Goal: Task Accomplishment & Management: Complete application form

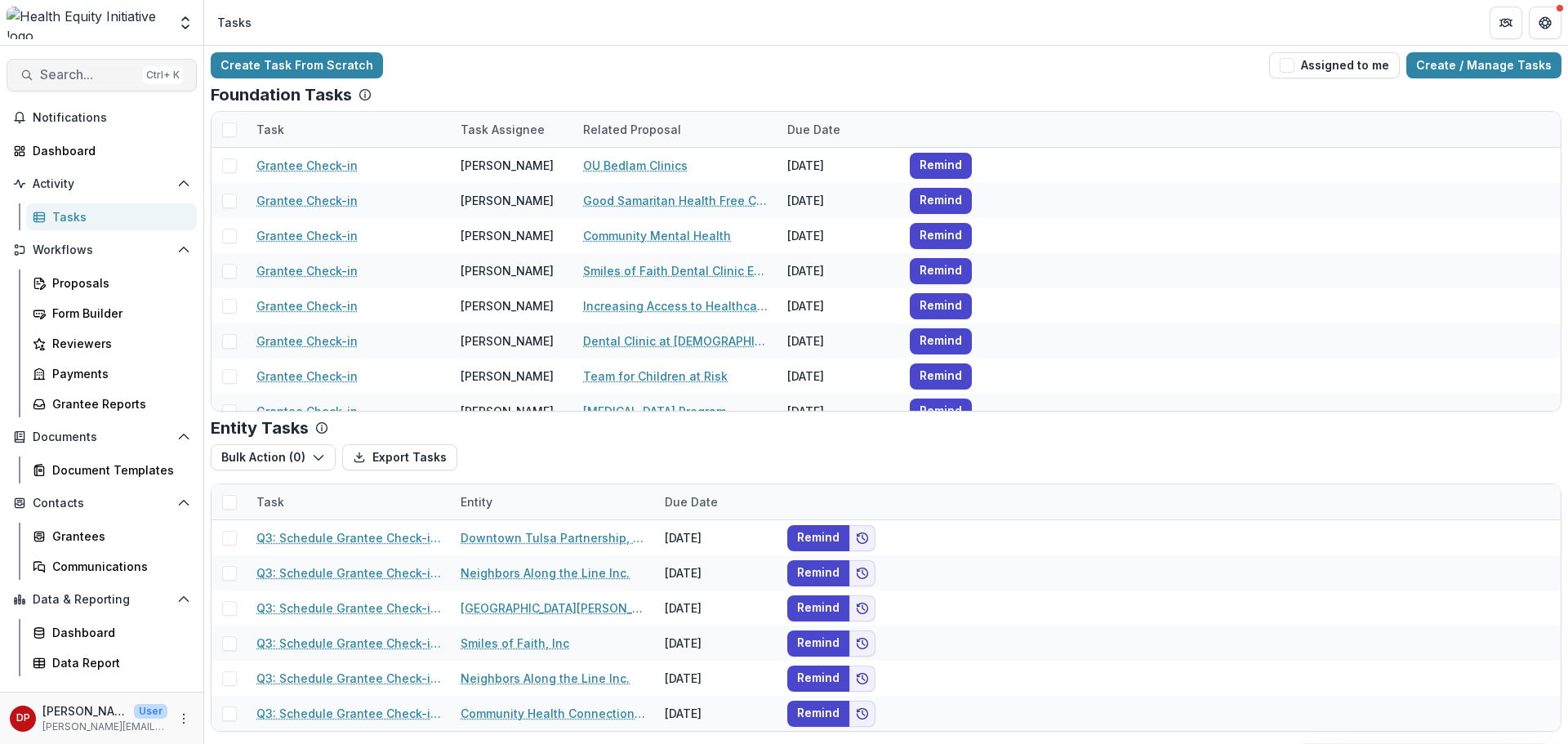
click at [60, 79] on span "Search..." at bounding box center [88, 75] width 96 height 15
type input "****"
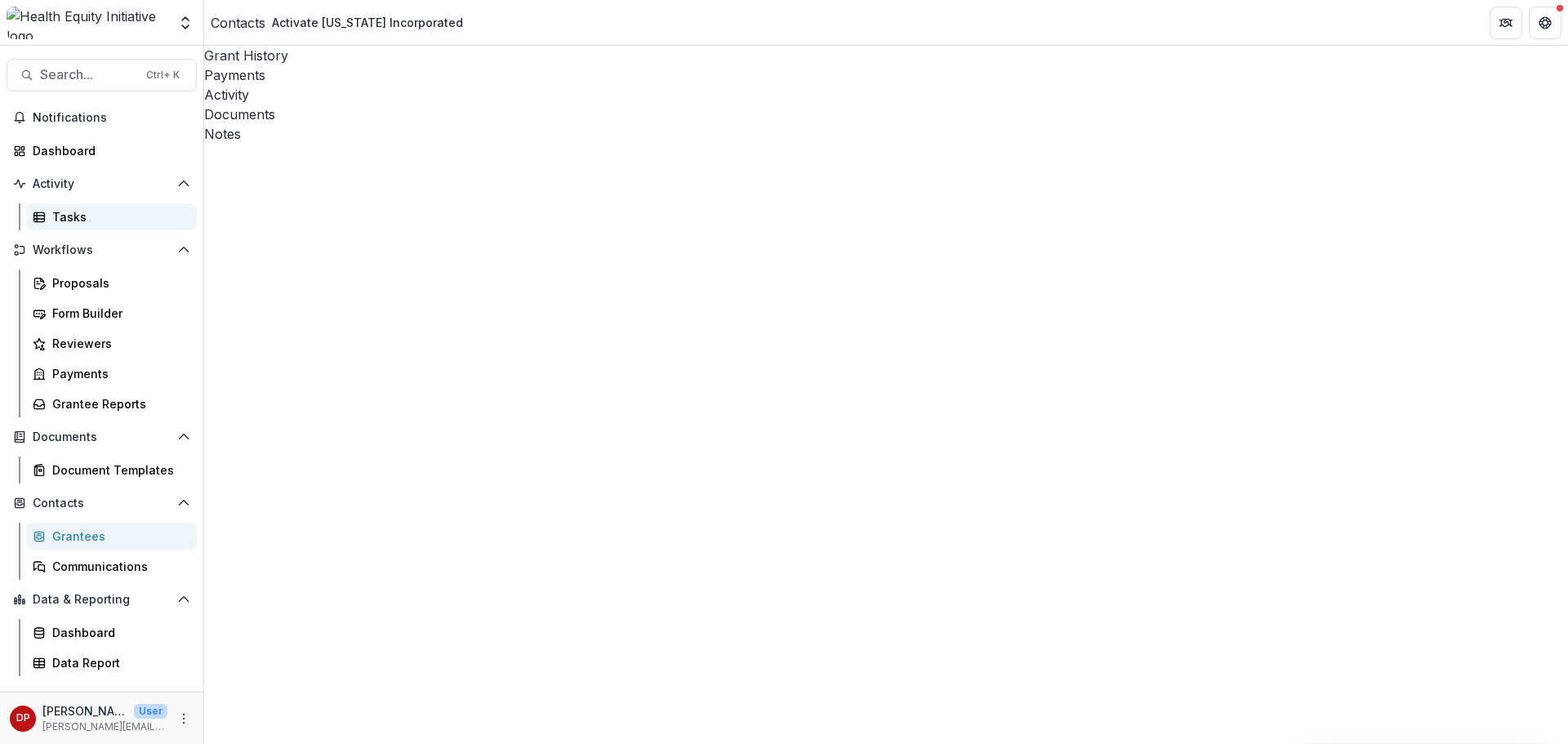
click at [111, 214] on div "Tasks" at bounding box center [117, 217] width 132 height 17
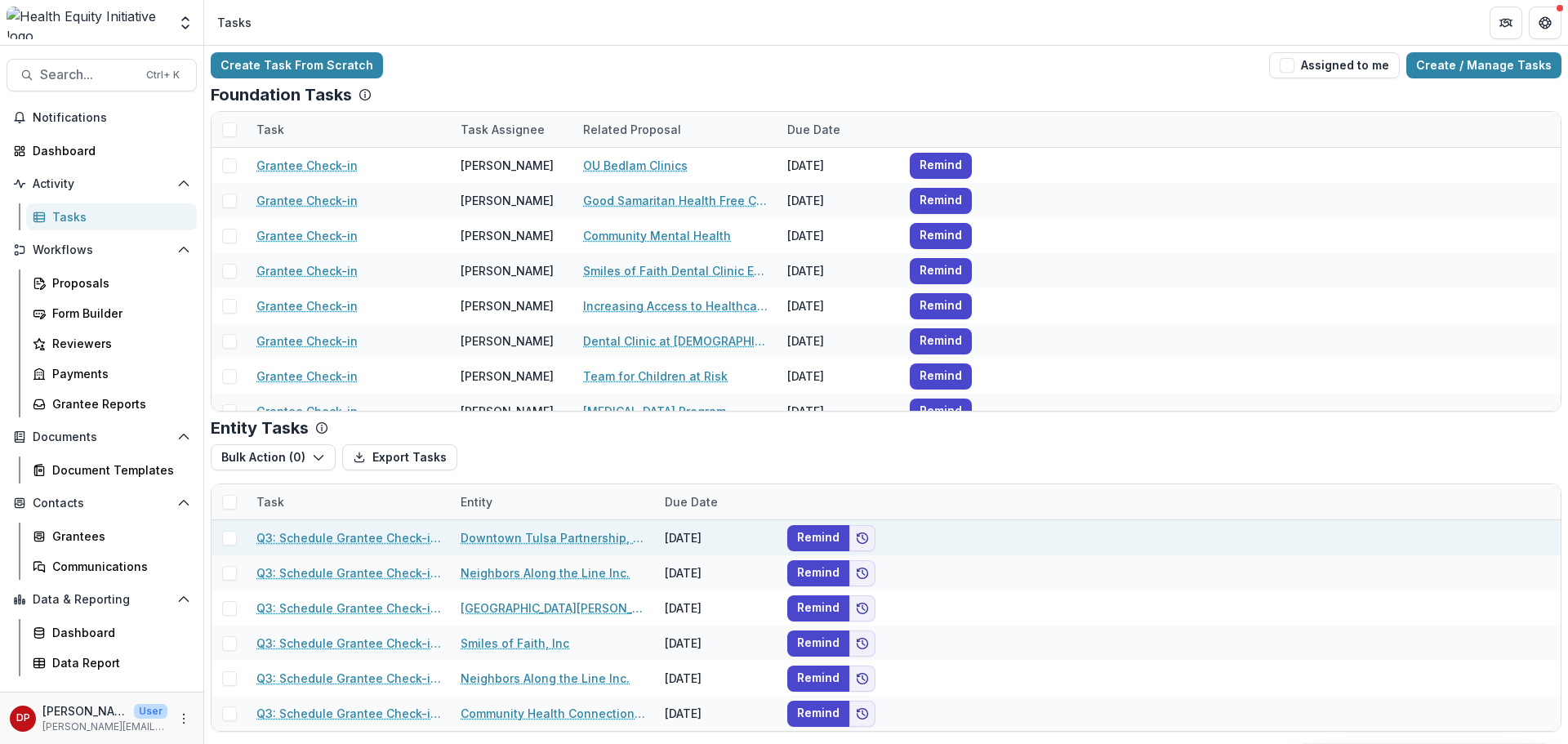
click at [567, 542] on link "Downtown Tulsa Partnership, Inc." at bounding box center [552, 538] width 185 height 17
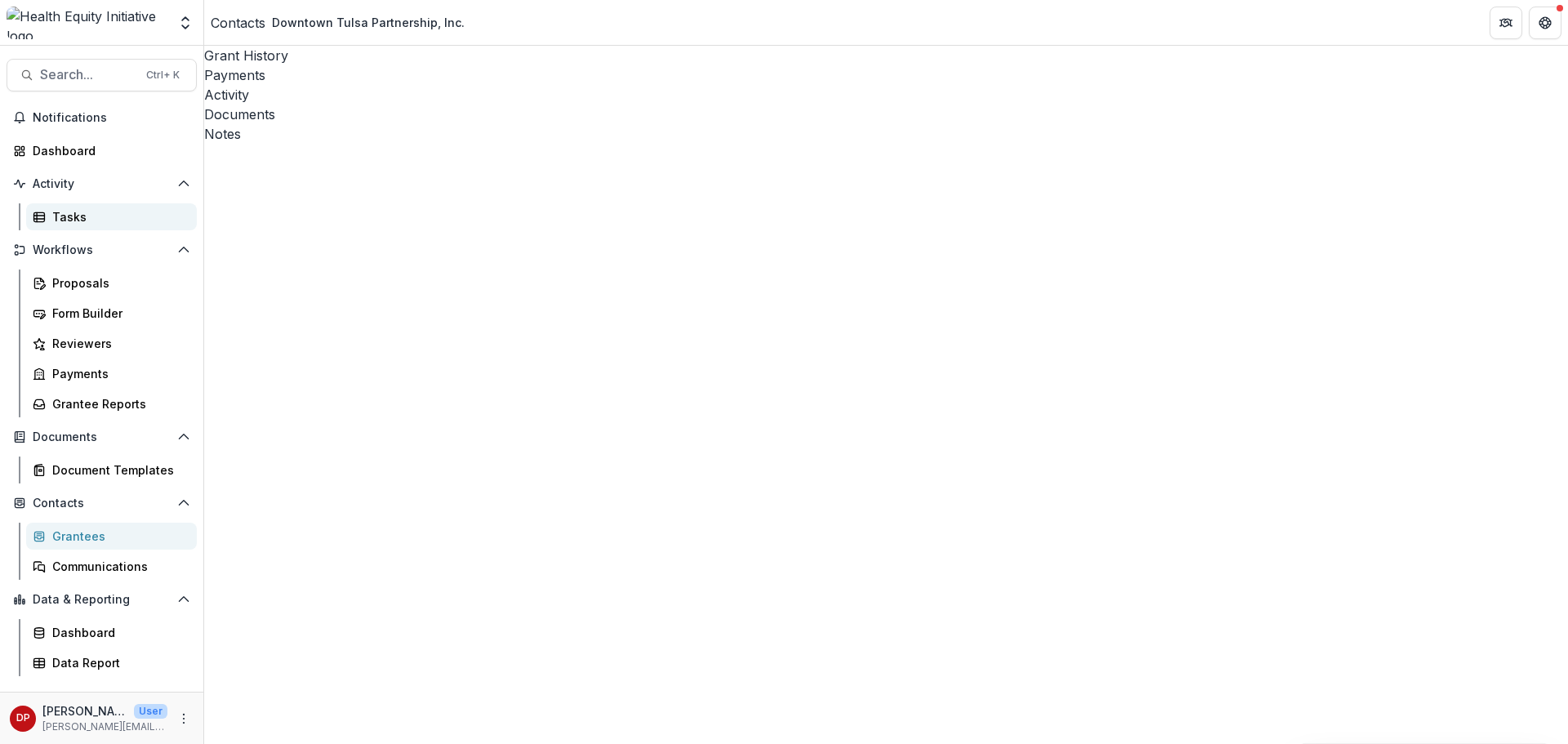
click at [85, 220] on div "Tasks" at bounding box center [117, 217] width 132 height 17
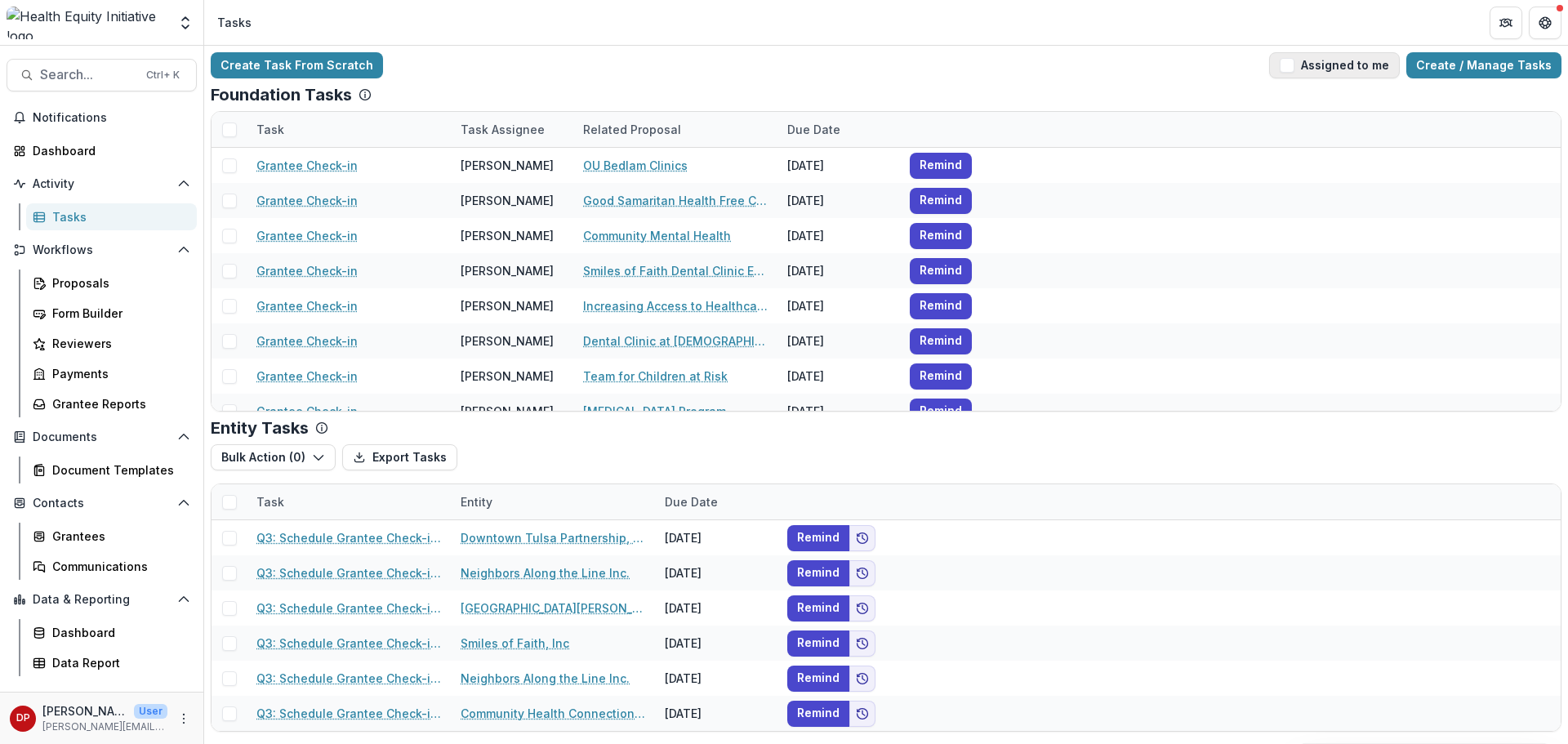
click at [1308, 66] on button "Assigned to me" at bounding box center [1335, 65] width 131 height 26
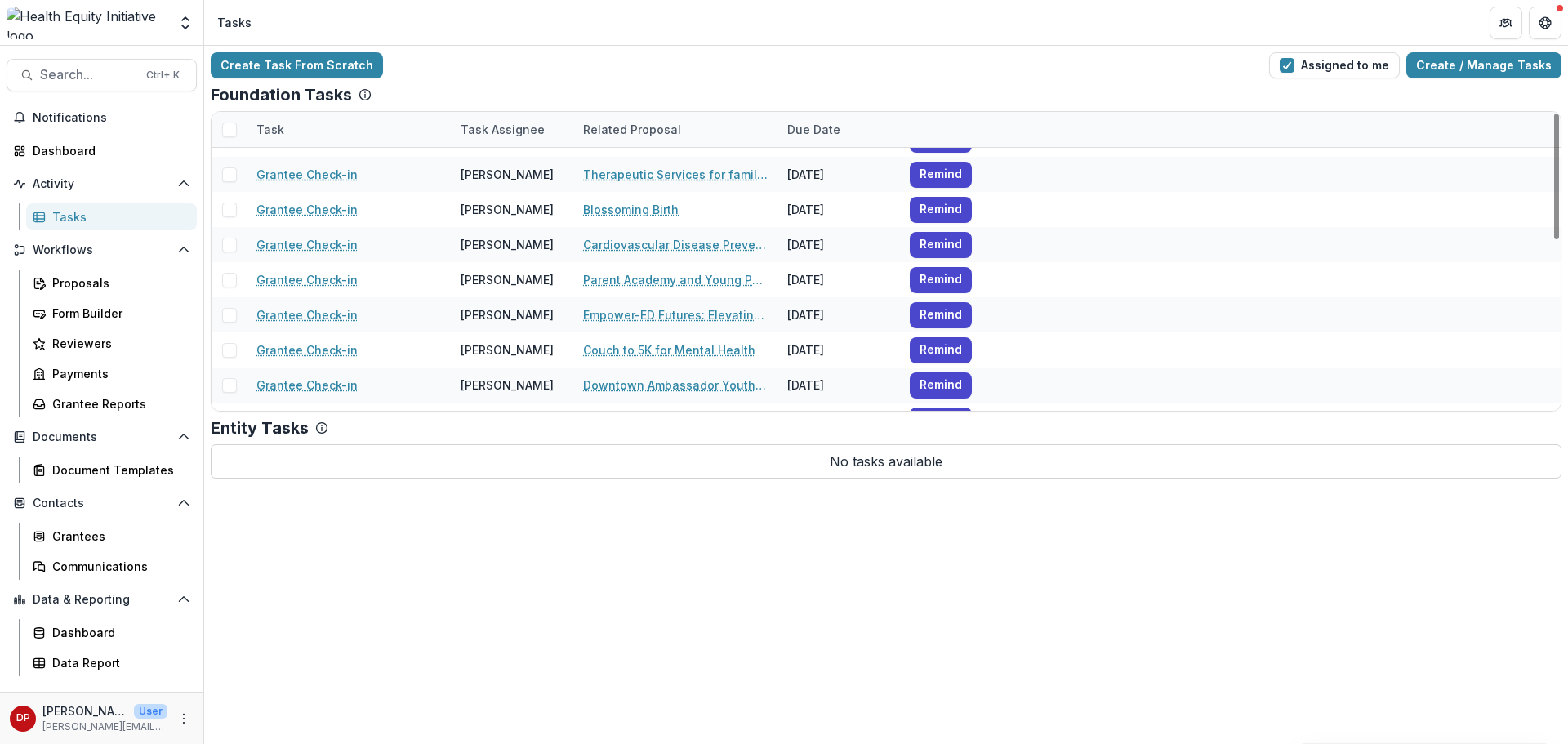
scroll to position [404, 0]
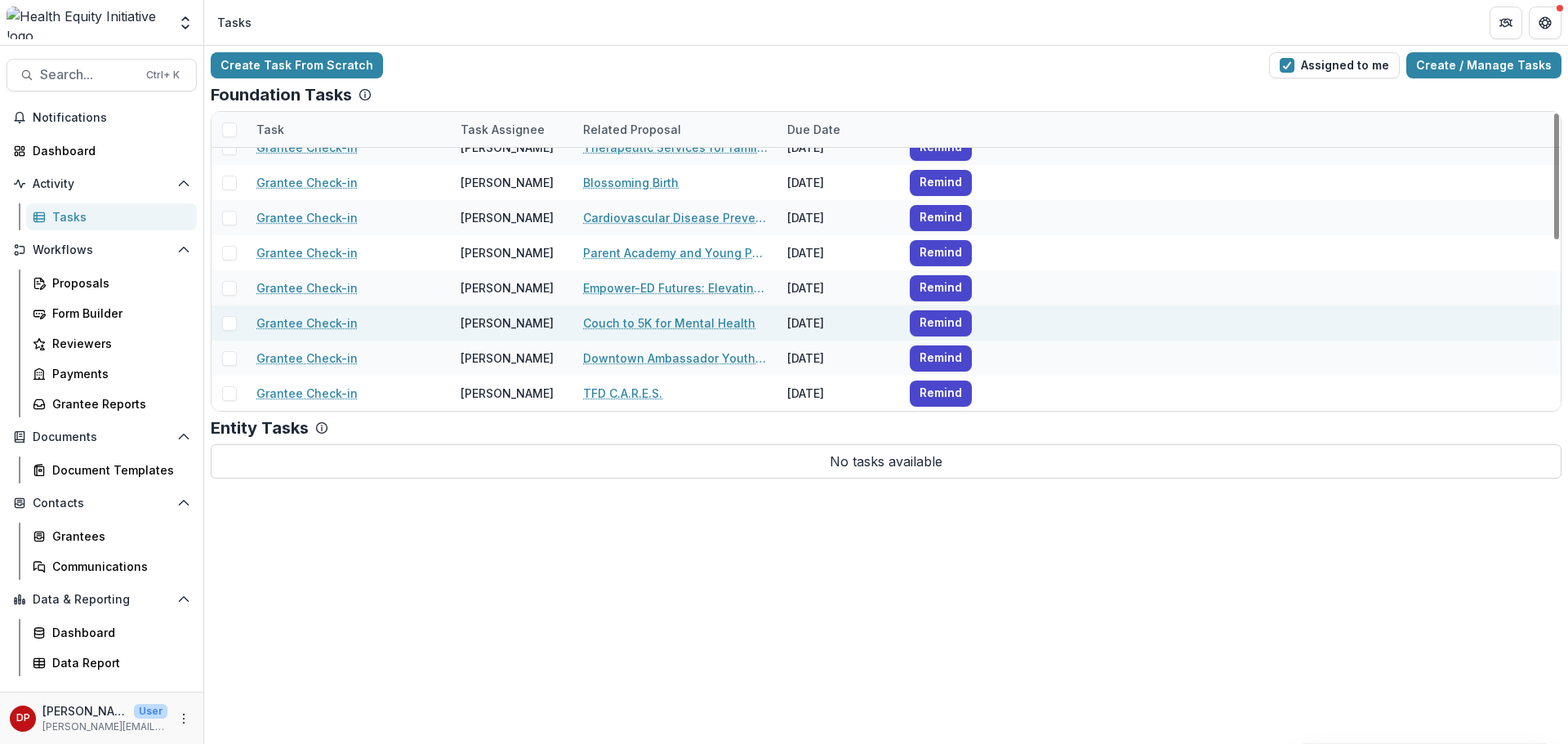
click at [321, 321] on link "Grantee Check-in" at bounding box center [306, 323] width 101 height 17
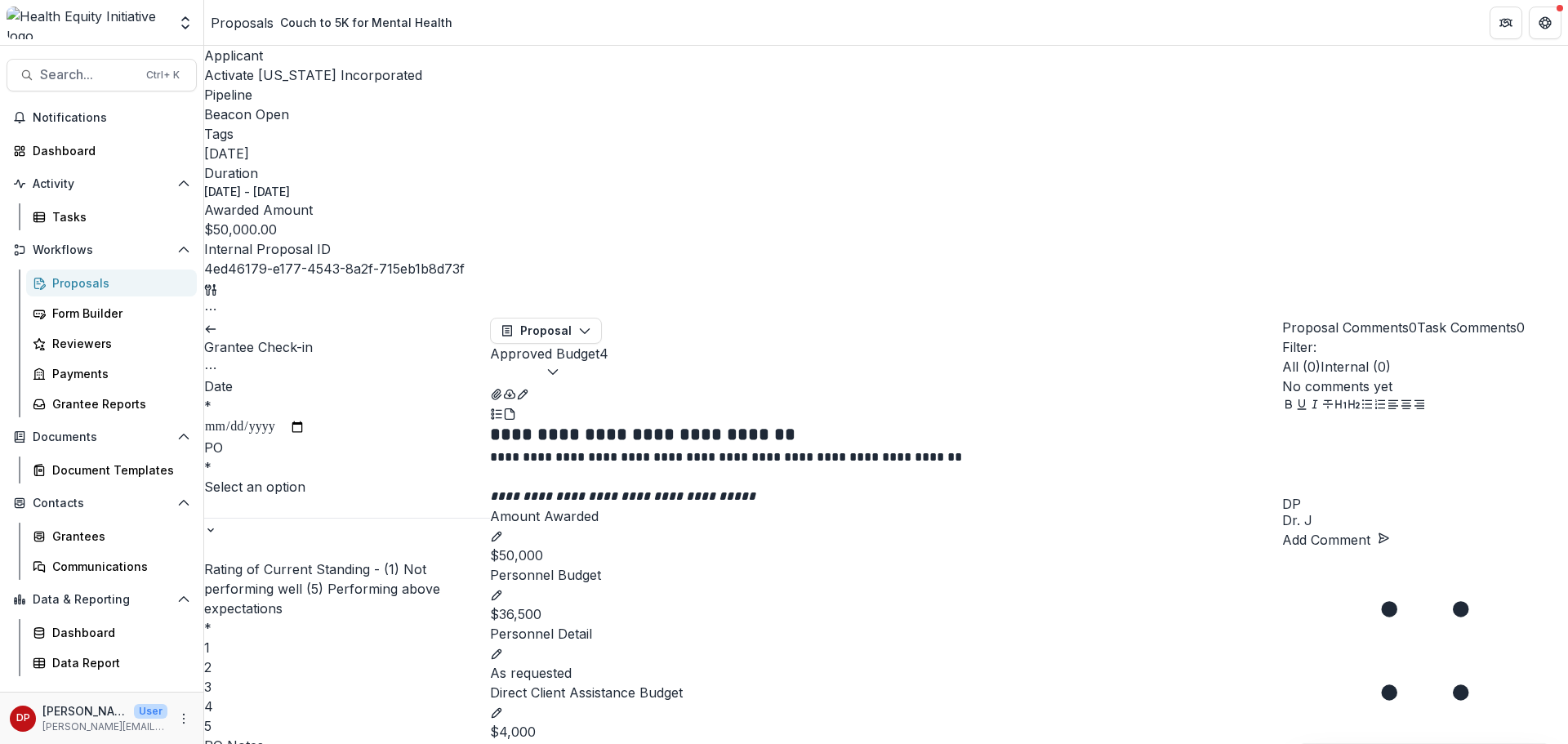
scroll to position [258, 0]
type input "**********"
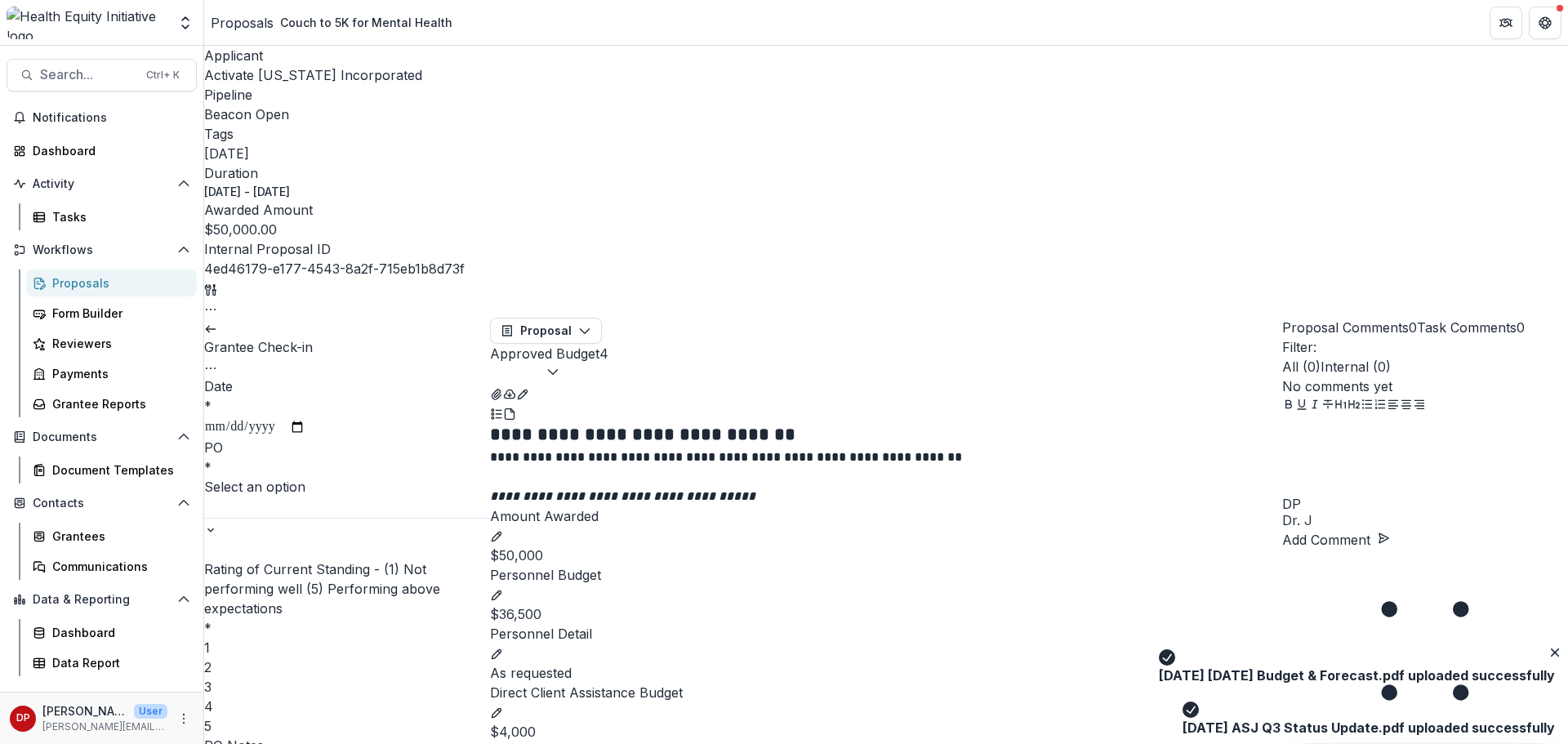
scroll to position [0, 0]
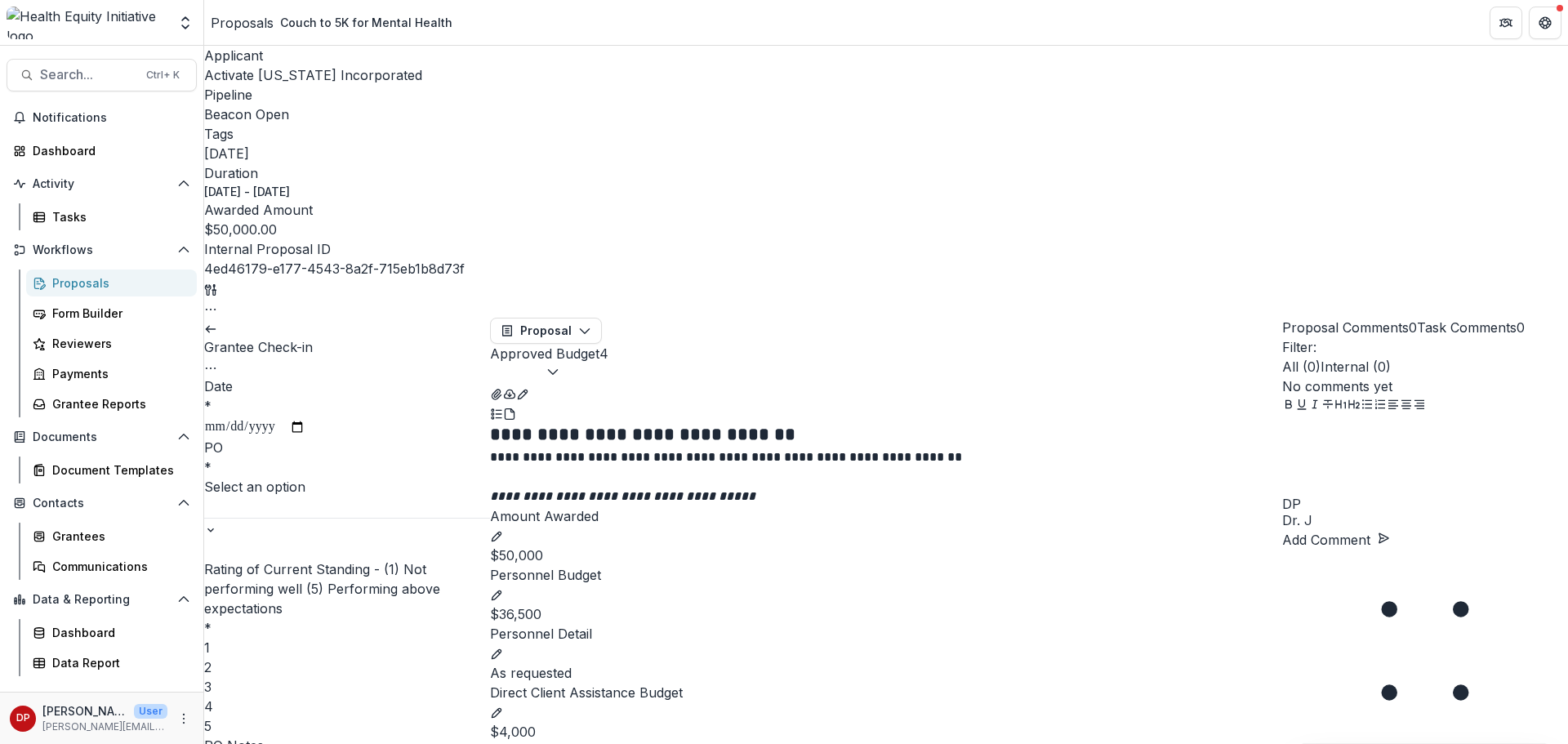
click at [359, 497] on div at bounding box center [347, 507] width 286 height 21
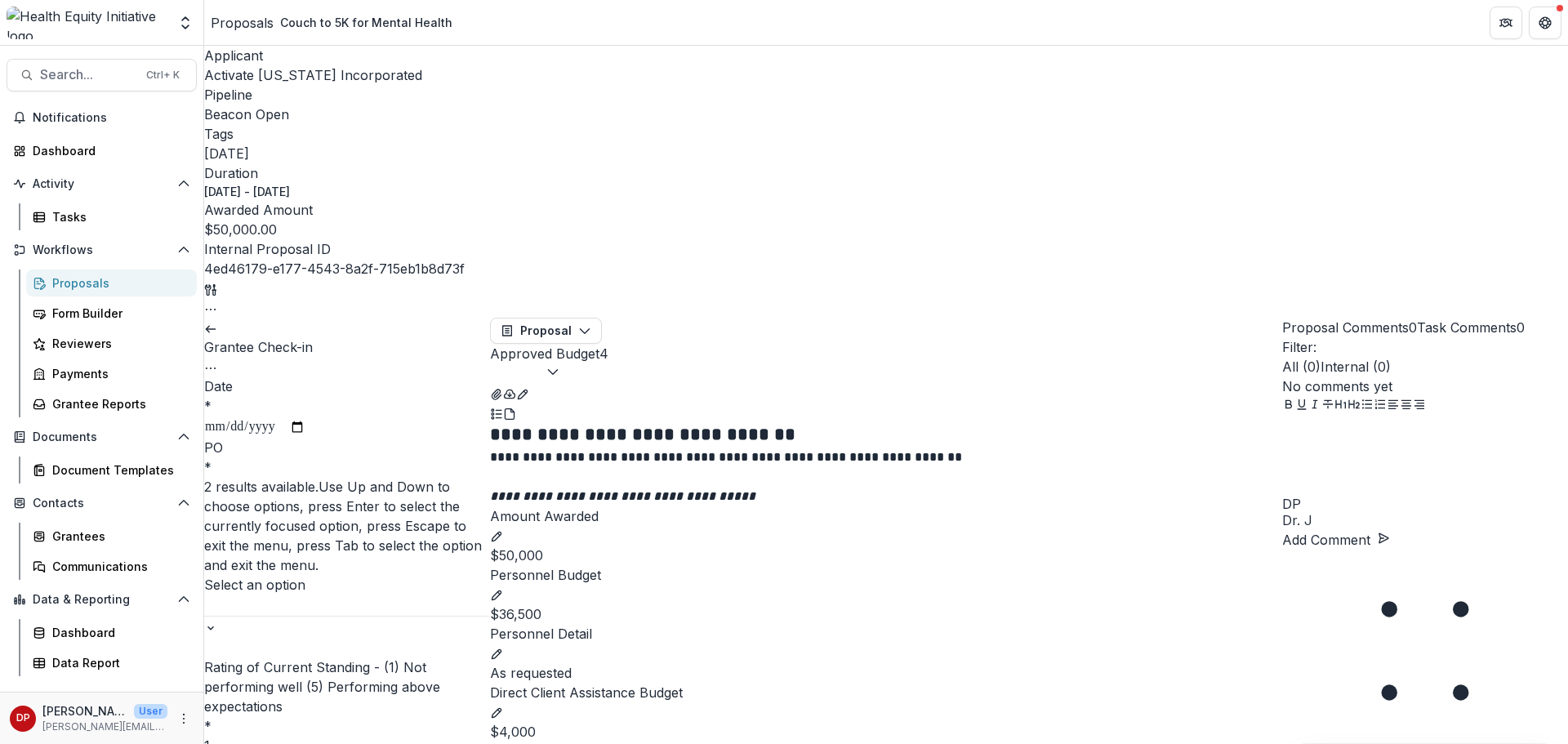
click at [281, 743] on div "[PERSON_NAME]" at bounding box center [784, 753] width 1568 height 20
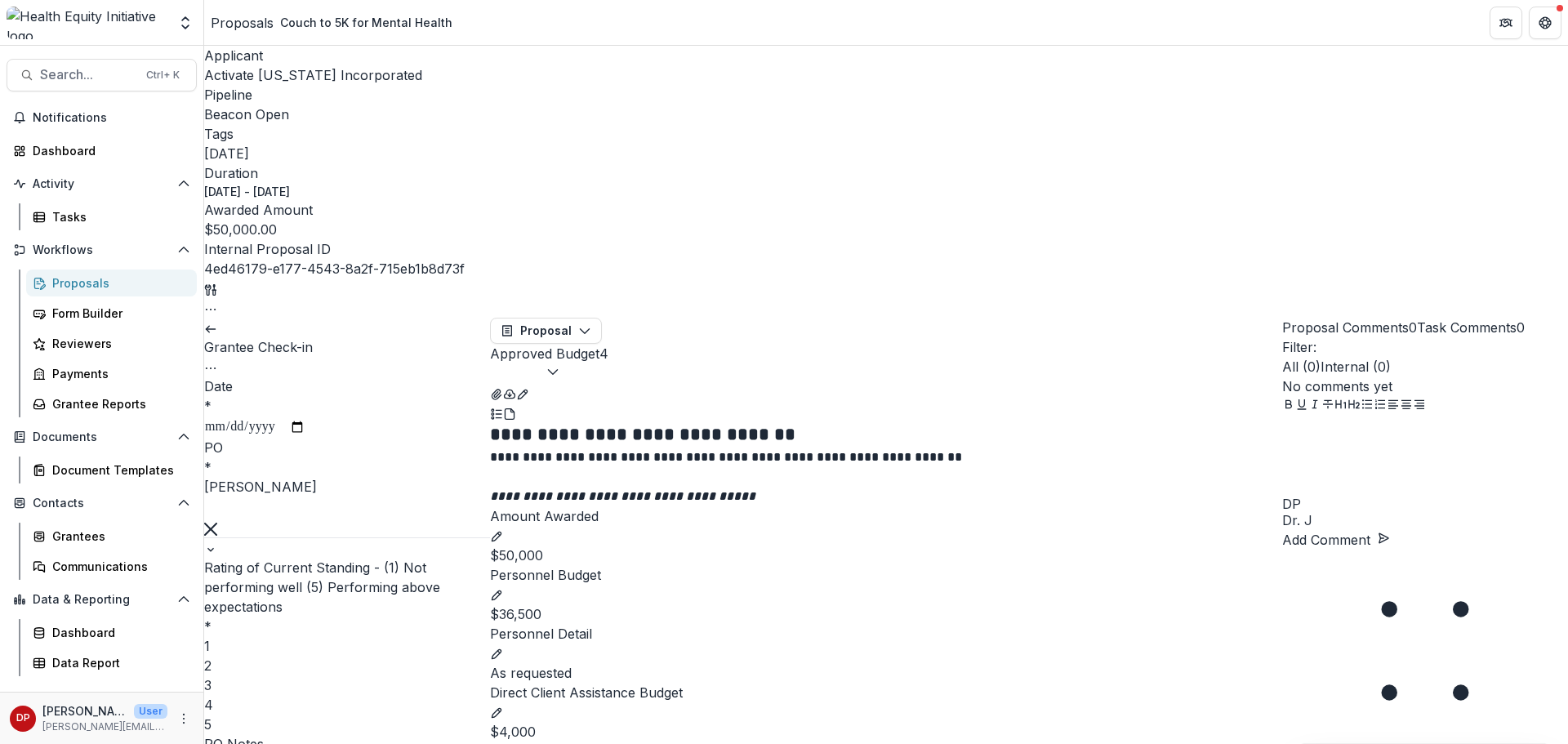
click at [339, 676] on div "3" at bounding box center [347, 685] width 286 height 20
drag, startPoint x: 470, startPoint y: 190, endPoint x: 459, endPoint y: 190, distance: 11.0
click at [305, 416] on input "Date *" at bounding box center [254, 426] width 101 height 21
type input "**********"
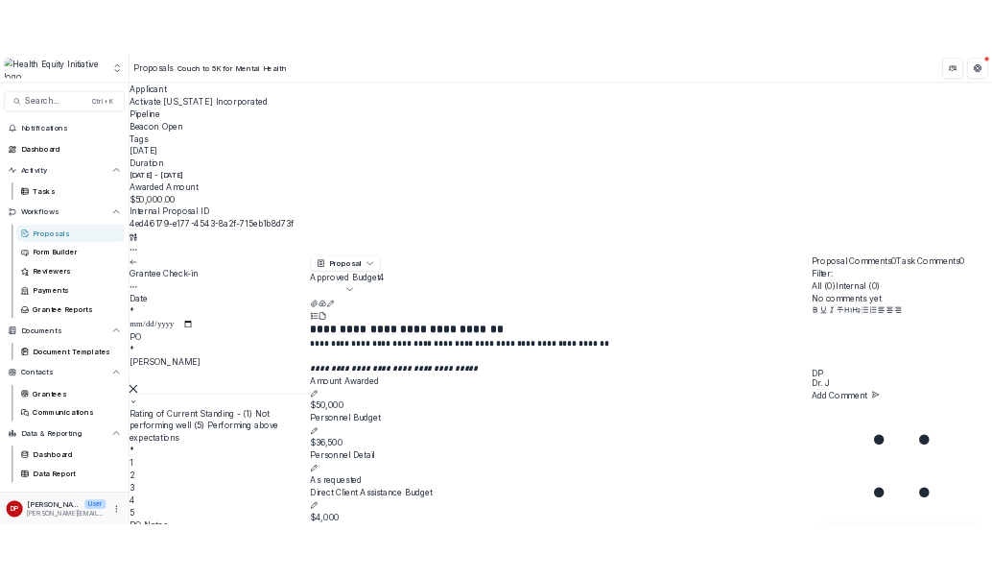
scroll to position [288, 0]
